Goal: Information Seeking & Learning: Learn about a topic

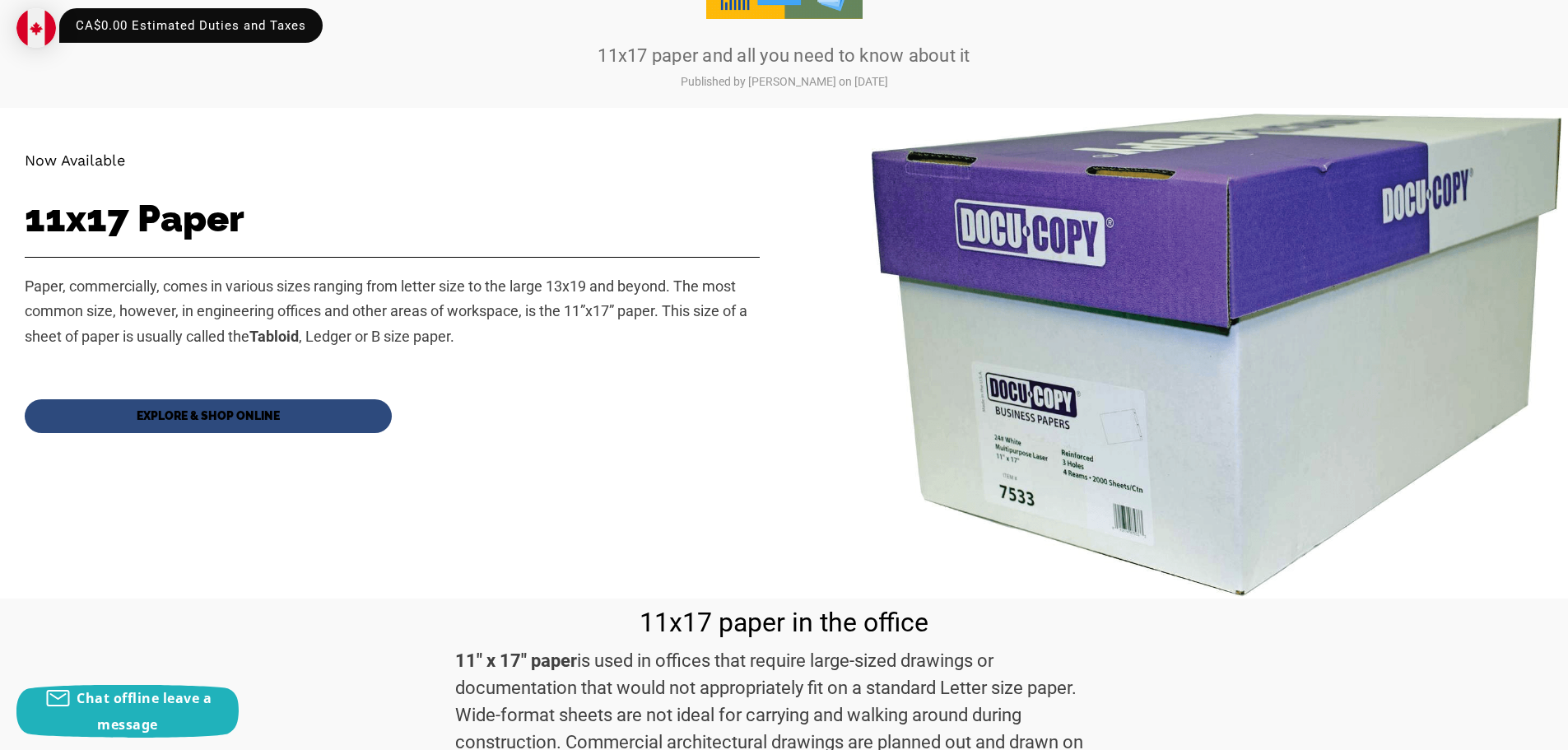
scroll to position [329, 0]
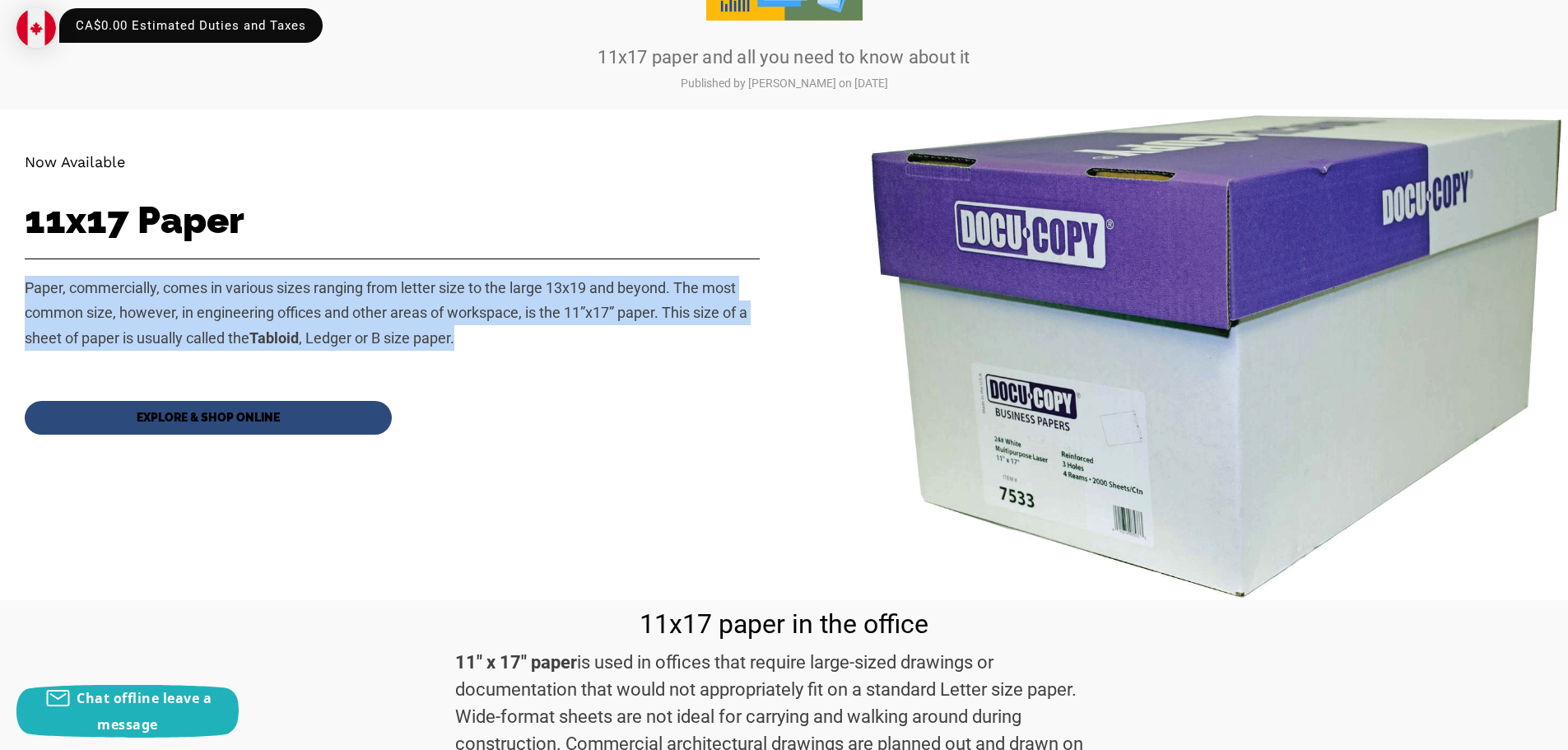
drag, startPoint x: 497, startPoint y: 340, endPoint x: -6, endPoint y: 280, distance: 506.6
click at [635, 359] on div "Paper, commercially, comes in various sizes ranging from letter size to the lar…" at bounding box center [392, 321] width 735 height 126
drag, startPoint x: 482, startPoint y: 332, endPoint x: -10, endPoint y: 262, distance: 497.0
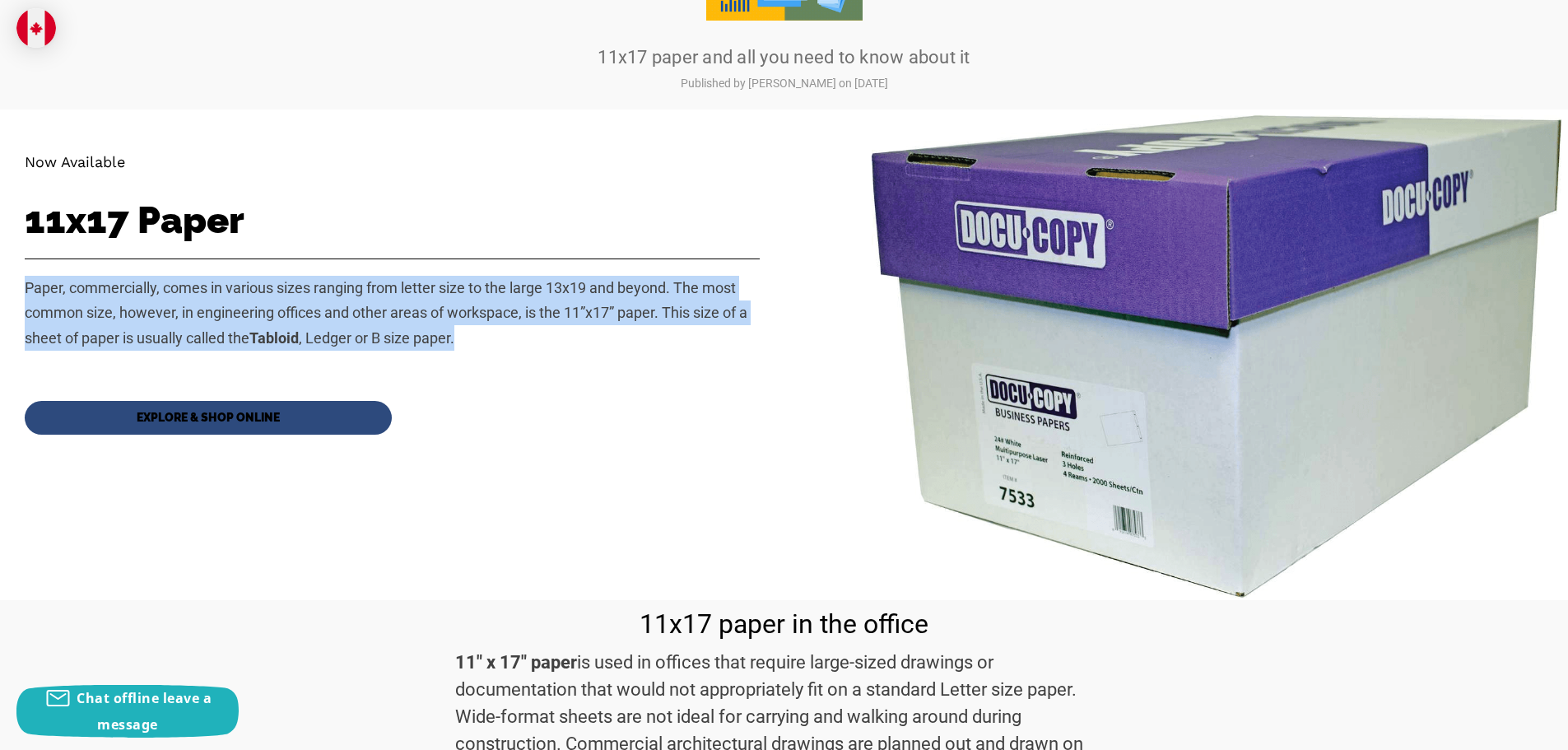
click at [522, 333] on p "Paper, commercially, comes in various sizes ranging from letter size to the lar…" at bounding box center [392, 313] width 735 height 75
drag, startPoint x: 466, startPoint y: 344, endPoint x: 9, endPoint y: 292, distance: 459.9
click at [9, 292] on div "Now Available 11x17 Paper Paper, commercially, comes in various sizes ranging f…" at bounding box center [392, 355] width 784 height 490
click at [453, 312] on span "Paper, commercially, comes in various sizes ranging from letter size to the lar…" at bounding box center [386, 312] width 723 height 67
drag, startPoint x: 437, startPoint y: 338, endPoint x: 14, endPoint y: 265, distance: 429.3
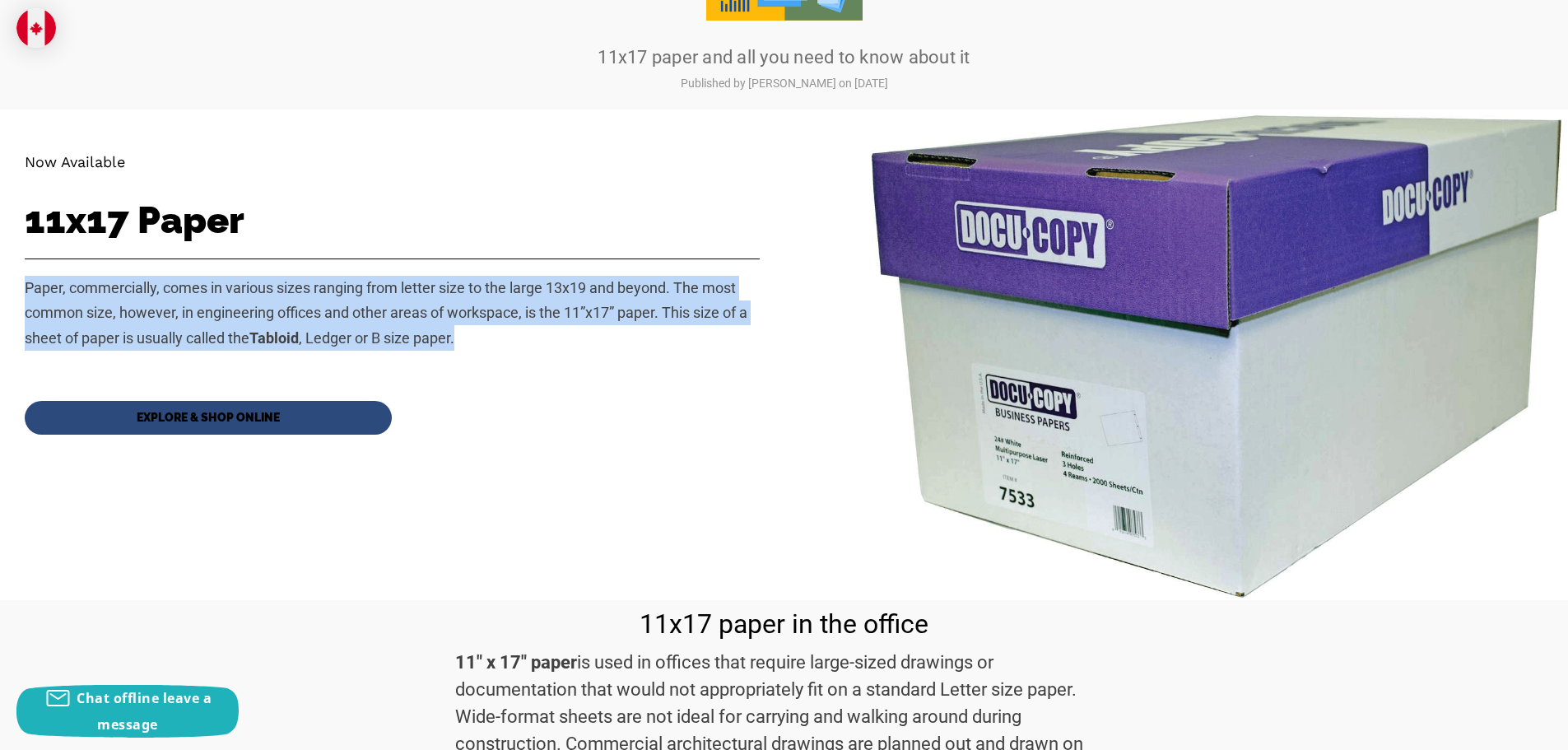
click at [14, 265] on div "Now Available 11x17 Paper Paper, commercially, comes in various sizes ranging f…" at bounding box center [392, 355] width 784 height 490
click at [484, 346] on p "Paper, commercially, comes in various sizes ranging from letter size to the lar…" at bounding box center [392, 313] width 735 height 75
drag, startPoint x: 496, startPoint y: 338, endPoint x: -14, endPoint y: 245, distance: 518.4
click at [558, 349] on p "Paper, commercially, comes in various sizes ranging from letter size to the lar…" at bounding box center [392, 313] width 735 height 75
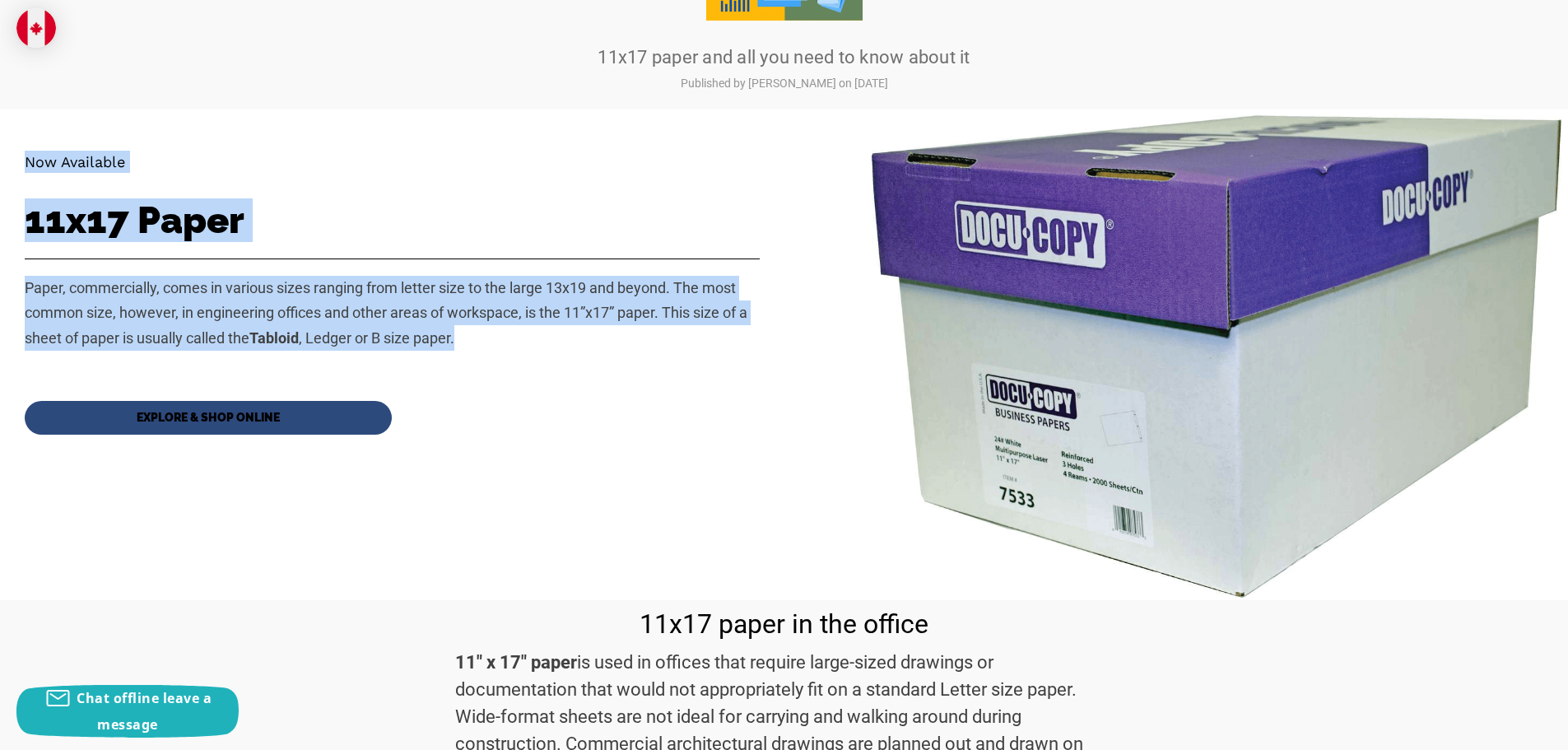
drag, startPoint x: 470, startPoint y: 340, endPoint x: -16, endPoint y: 172, distance: 514.2
click at [552, 360] on div "Paper, commercially, comes in various sizes ranging from letter size to the lar…" at bounding box center [392, 321] width 735 height 126
drag, startPoint x: 470, startPoint y: 342, endPoint x: 36, endPoint y: 139, distance: 479.1
click at [19, 139] on div "Now Available 11x17 Paper Paper, commercially, comes in various sizes ranging f…" at bounding box center [392, 355] width 784 height 490
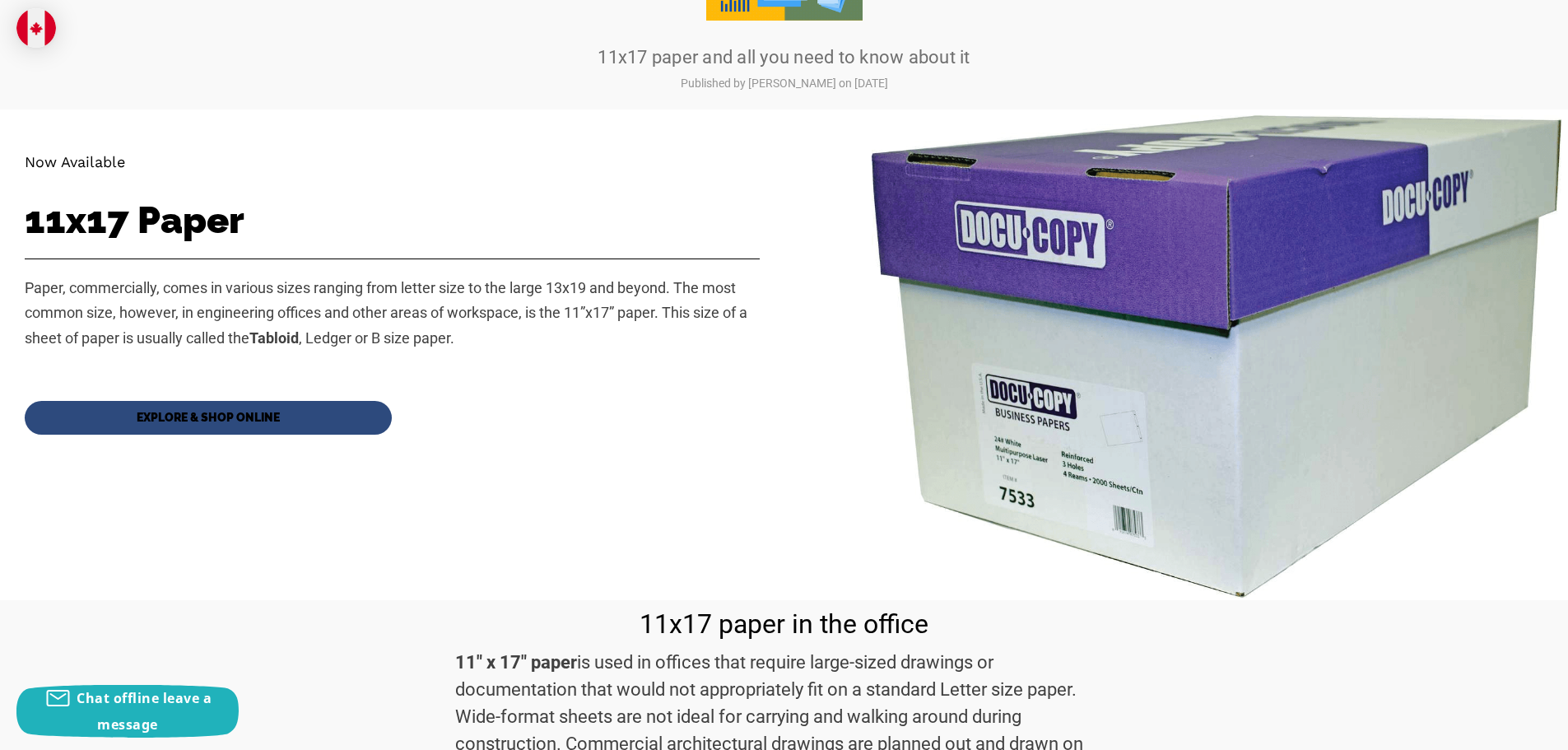
click at [767, 419] on div "Now Available 11x17 Paper Paper, commercially, comes in various sizes ranging f…" at bounding box center [392, 355] width 784 height 490
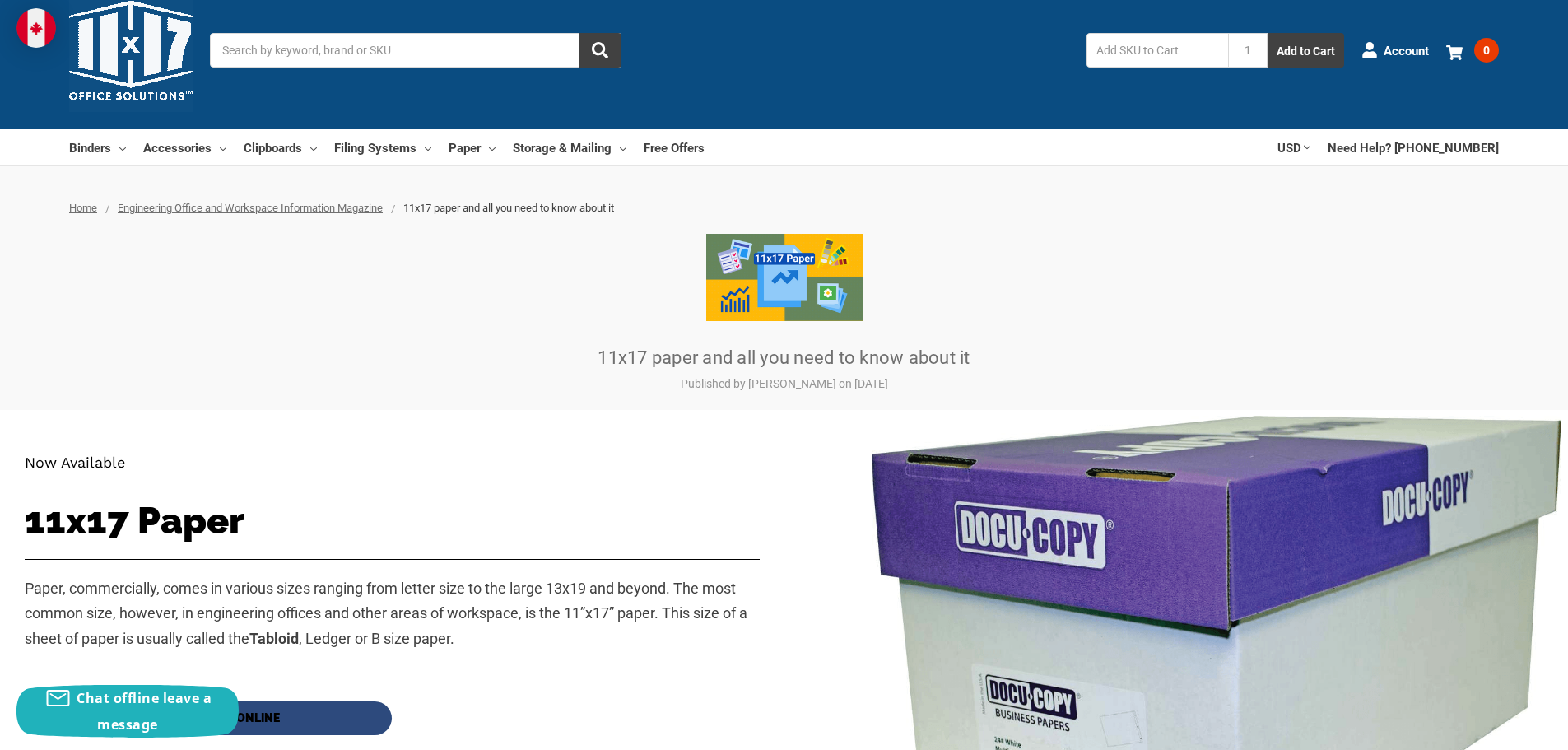
scroll to position [0, 0]
